Goal: Go to known website: Access a specific website the user already knows

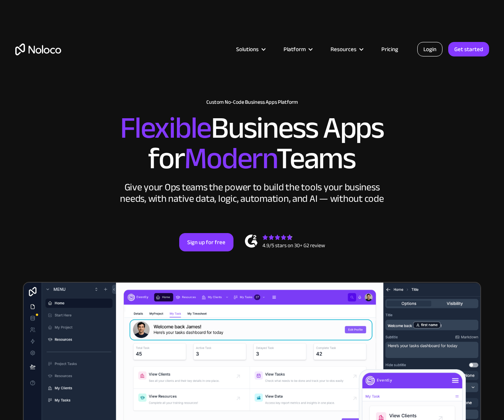
click at [429, 51] on link "Login" at bounding box center [429, 49] width 25 height 15
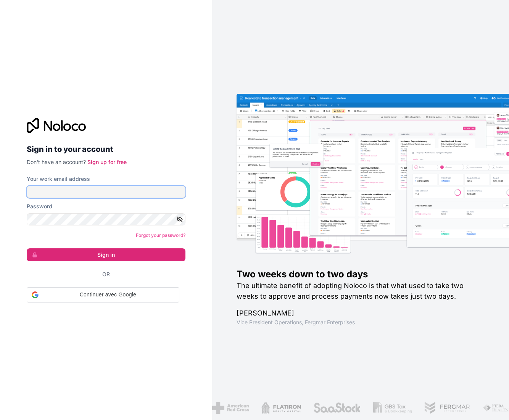
type input "[EMAIL_ADDRESS][PERSON_NAME][DOMAIN_NAME]"
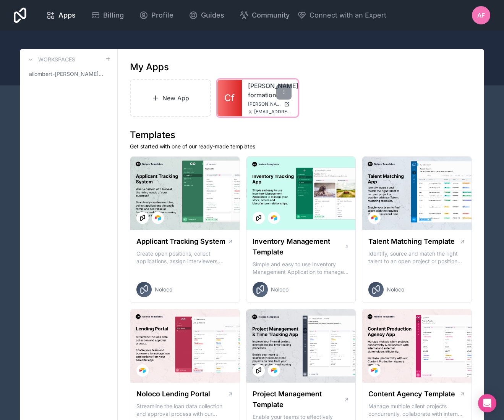
click at [257, 109] on span "f.allombert@cogis-formation.fr" at bounding box center [272, 112] width 37 height 6
click at [258, 104] on span "cogis-formation.noloco.co" at bounding box center [264, 104] width 33 height 6
